Goal: Find specific page/section: Find specific page/section

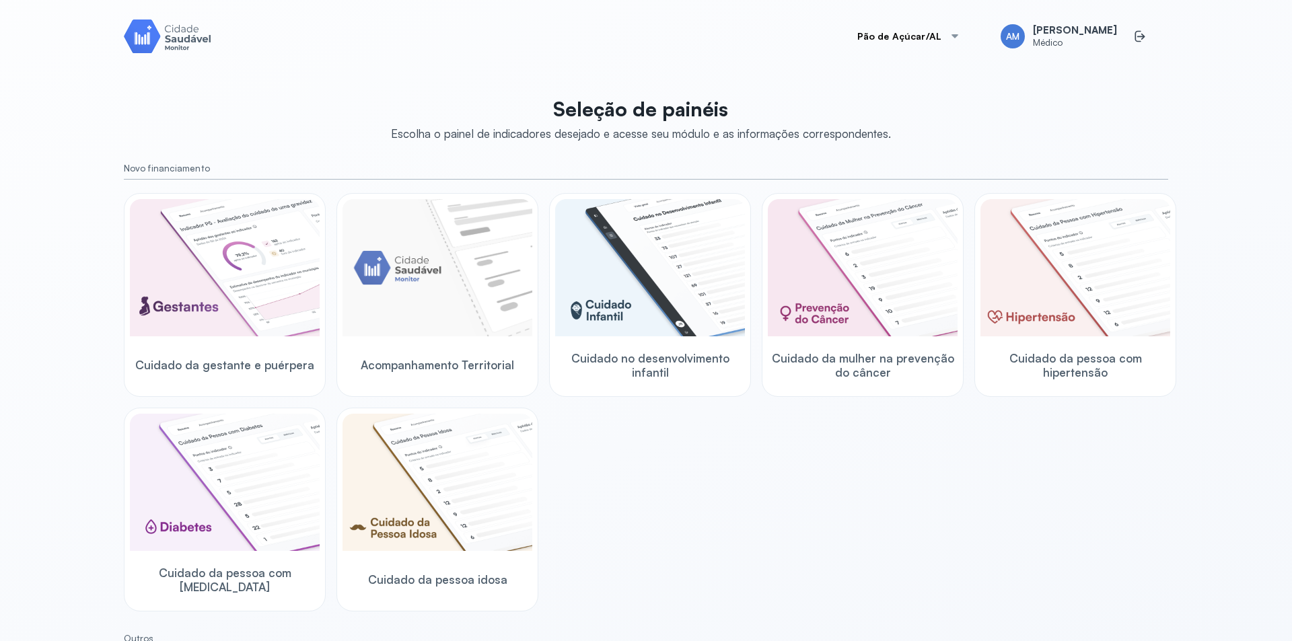
scroll to position [227, 0]
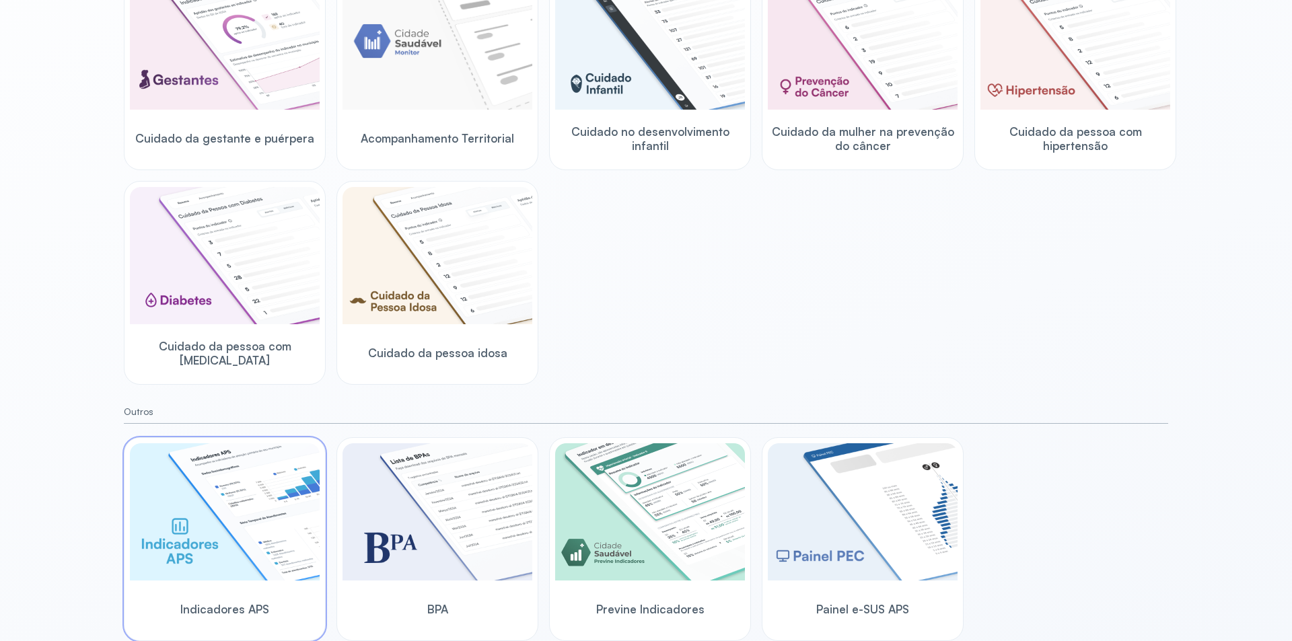
click at [182, 521] on img at bounding box center [225, 511] width 190 height 137
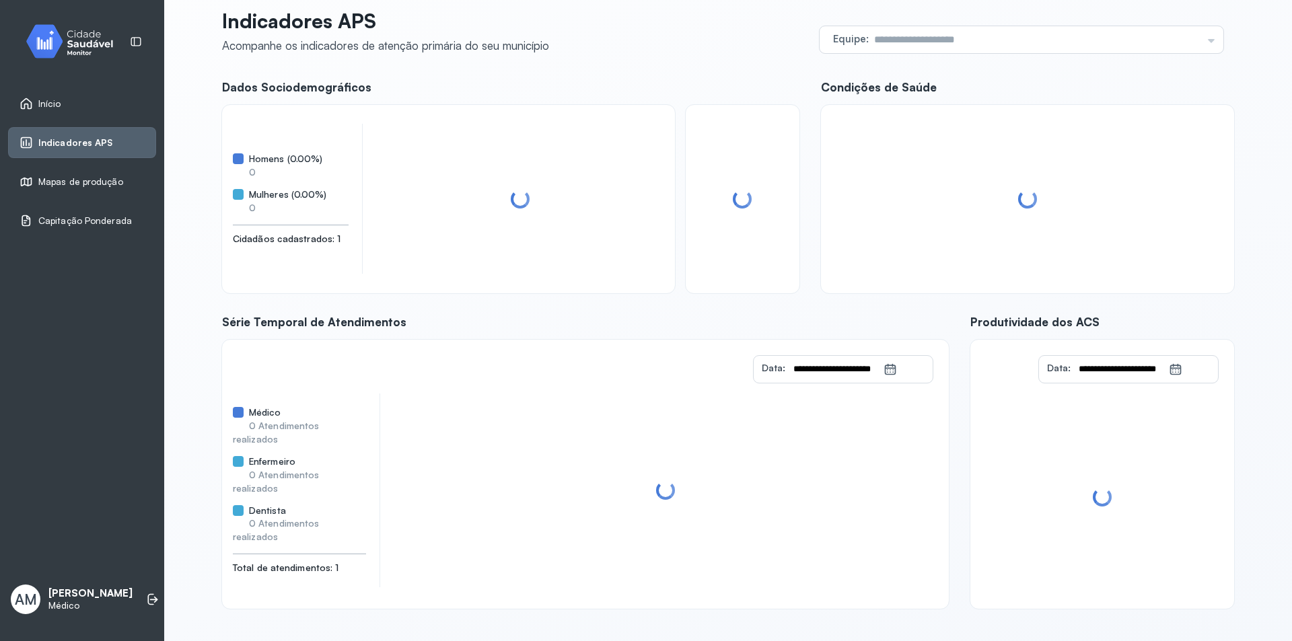
scroll to position [32, 0]
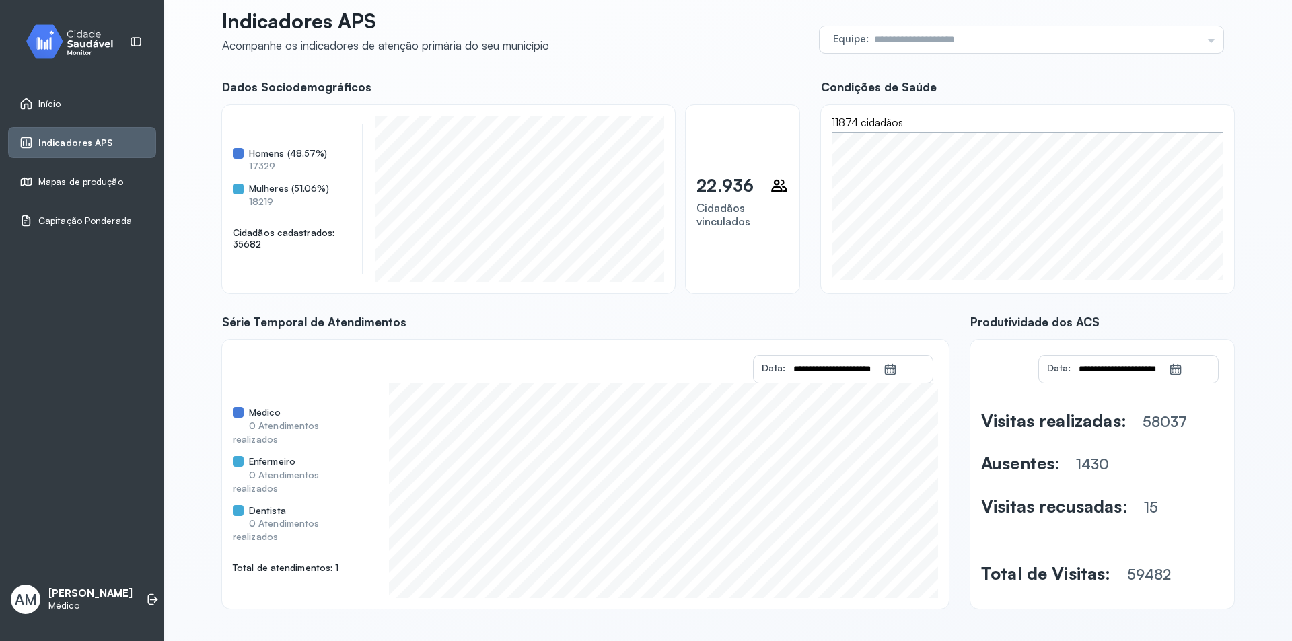
click at [112, 177] on span "Mapas de produção" at bounding box center [80, 181] width 85 height 11
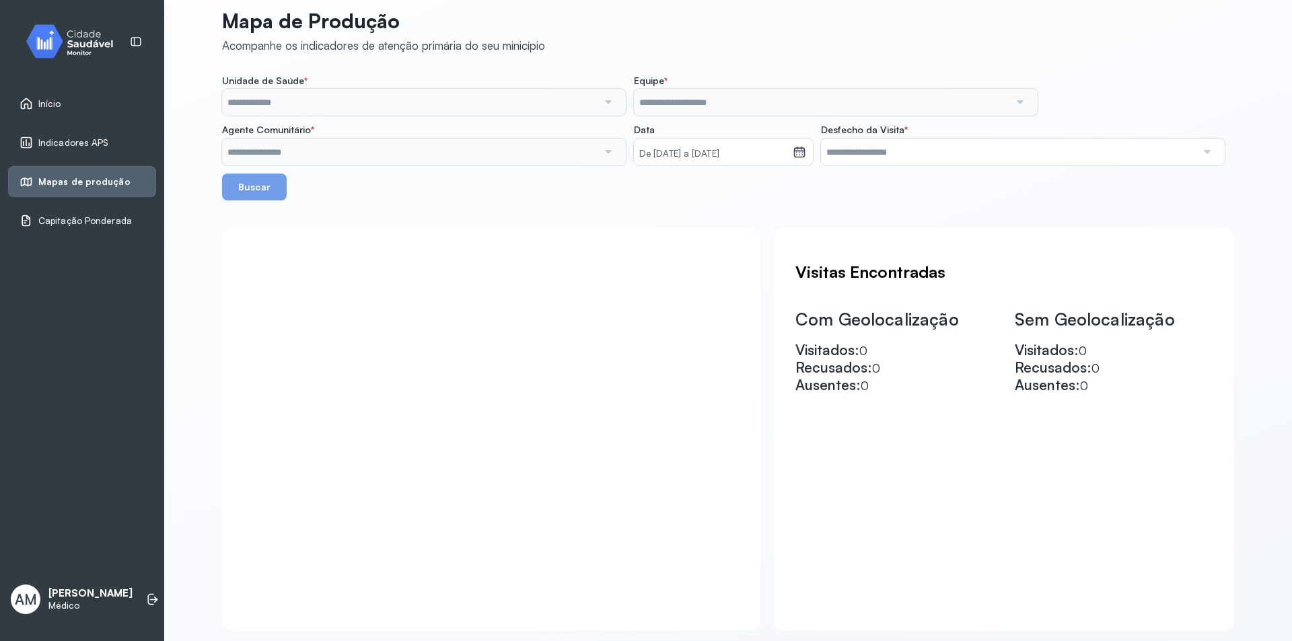
scroll to position [54, 0]
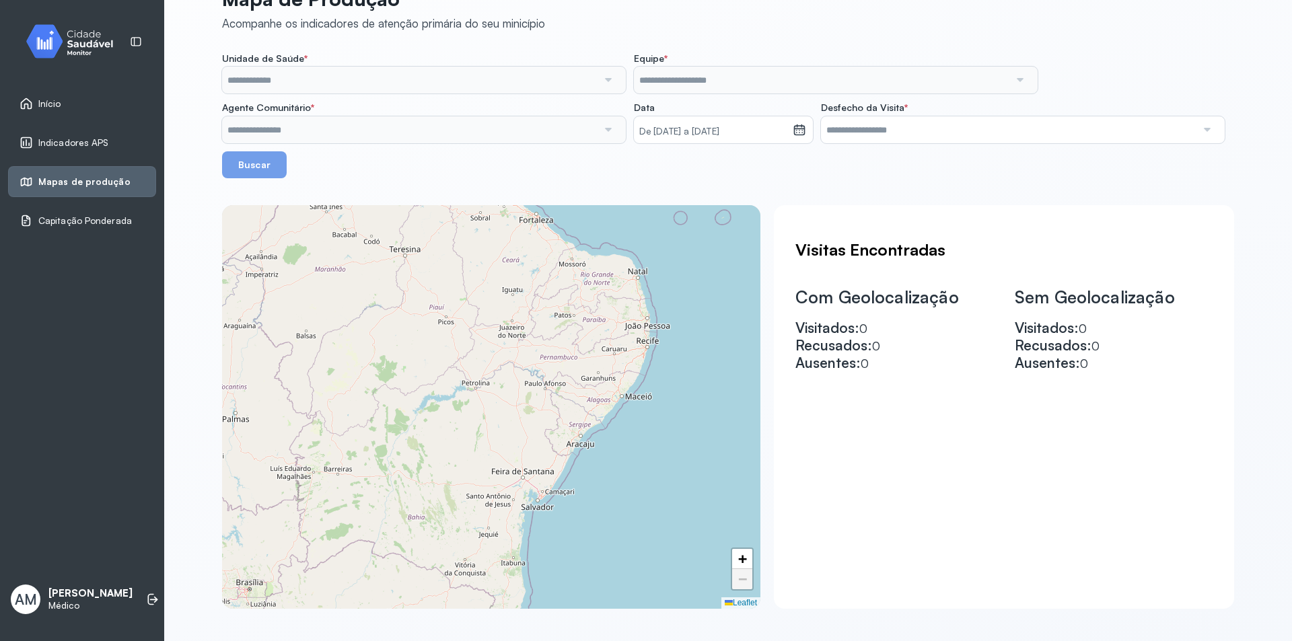
click at [56, 106] on span "Início" at bounding box center [49, 103] width 23 height 11
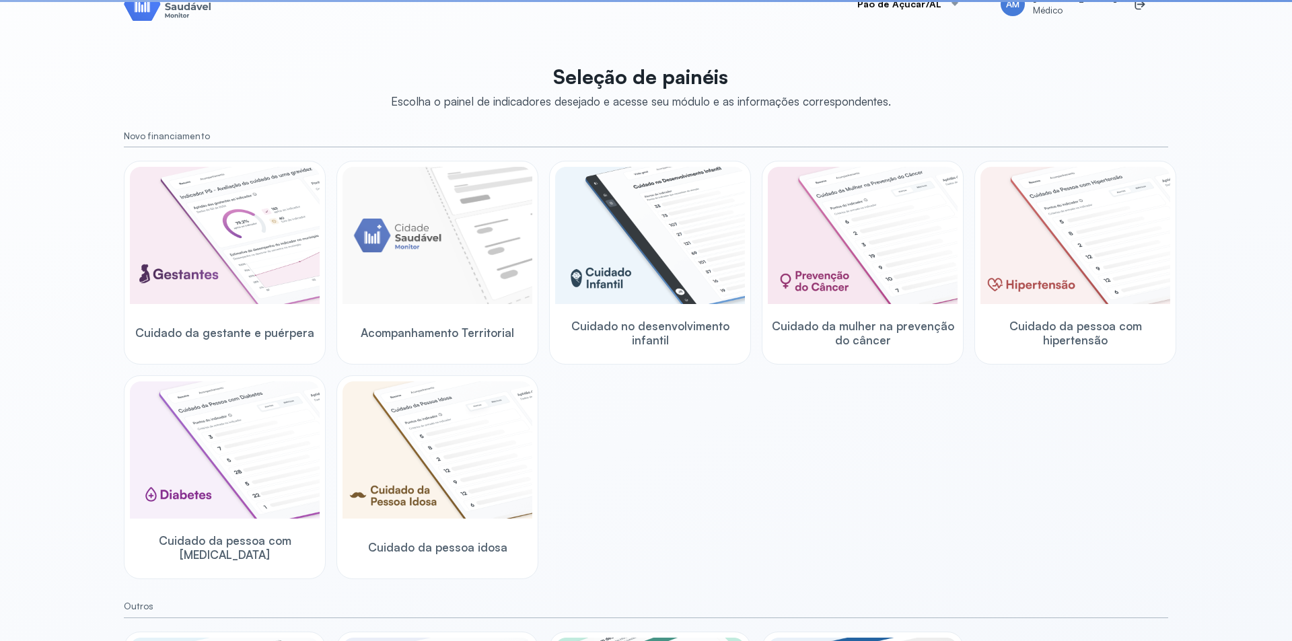
scroll to position [227, 0]
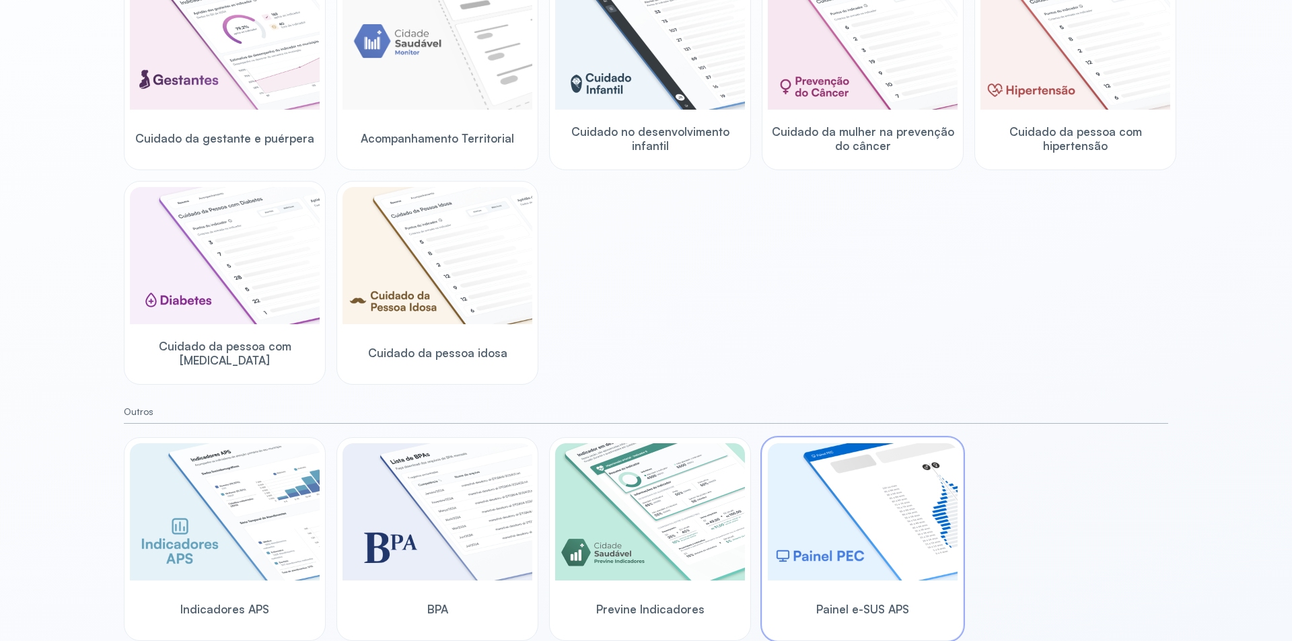
click at [826, 553] on img at bounding box center [863, 511] width 190 height 137
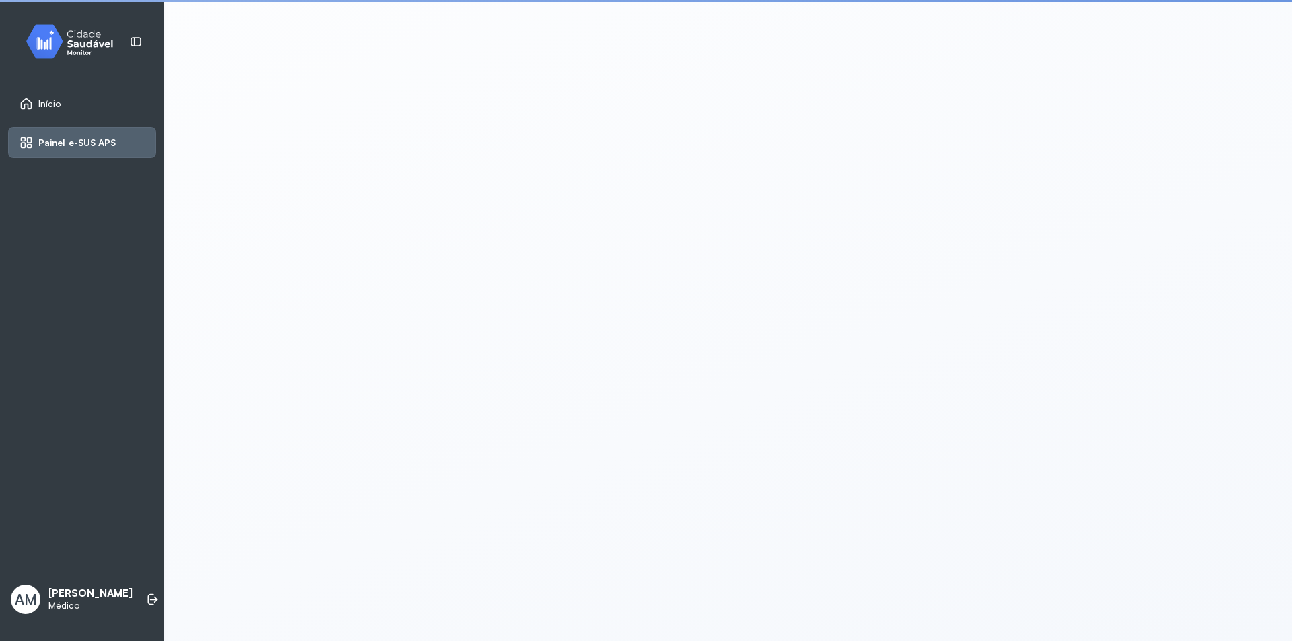
scroll to position [3, 0]
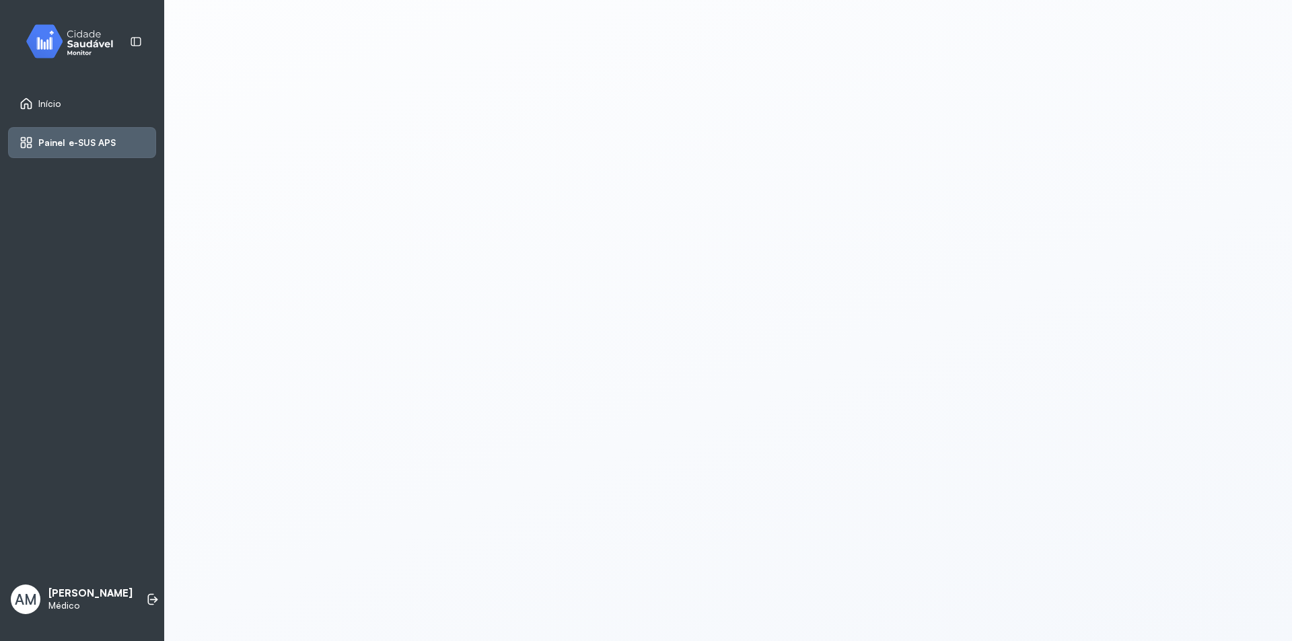
click at [52, 104] on span "Início" at bounding box center [49, 103] width 23 height 11
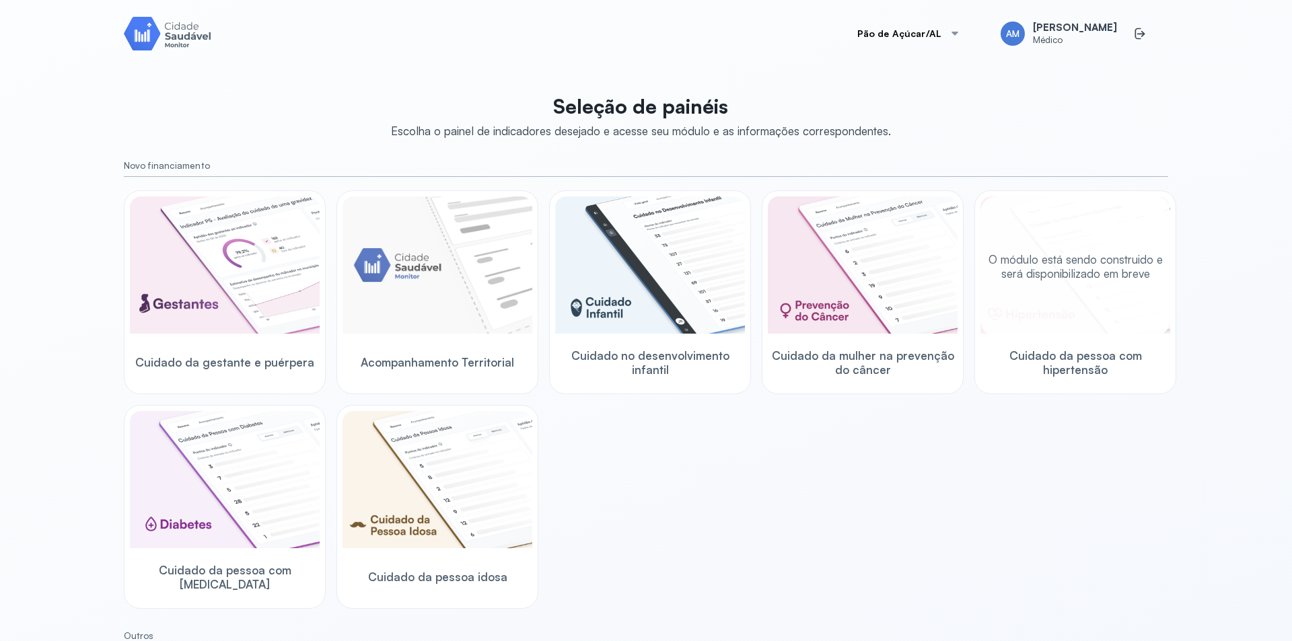
click at [1051, 289] on div "O módulo está sendo construido e será disponibilizado em breve" at bounding box center [1076, 267] width 190 height 140
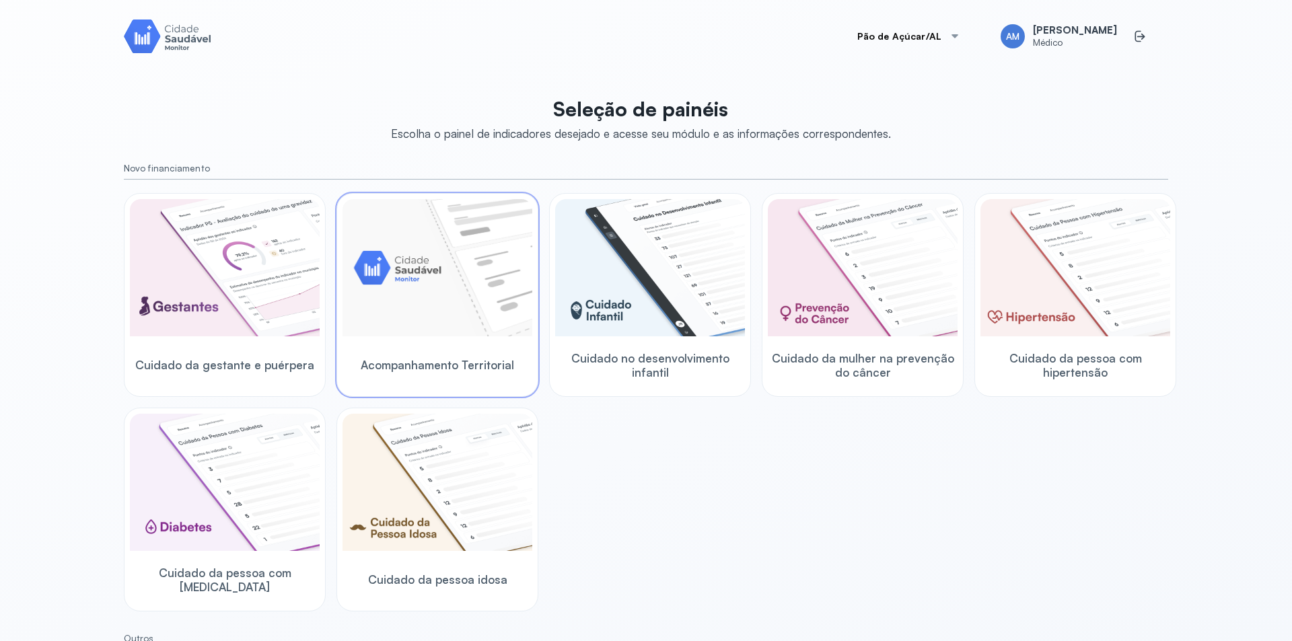
click at [380, 307] on img at bounding box center [438, 267] width 190 height 137
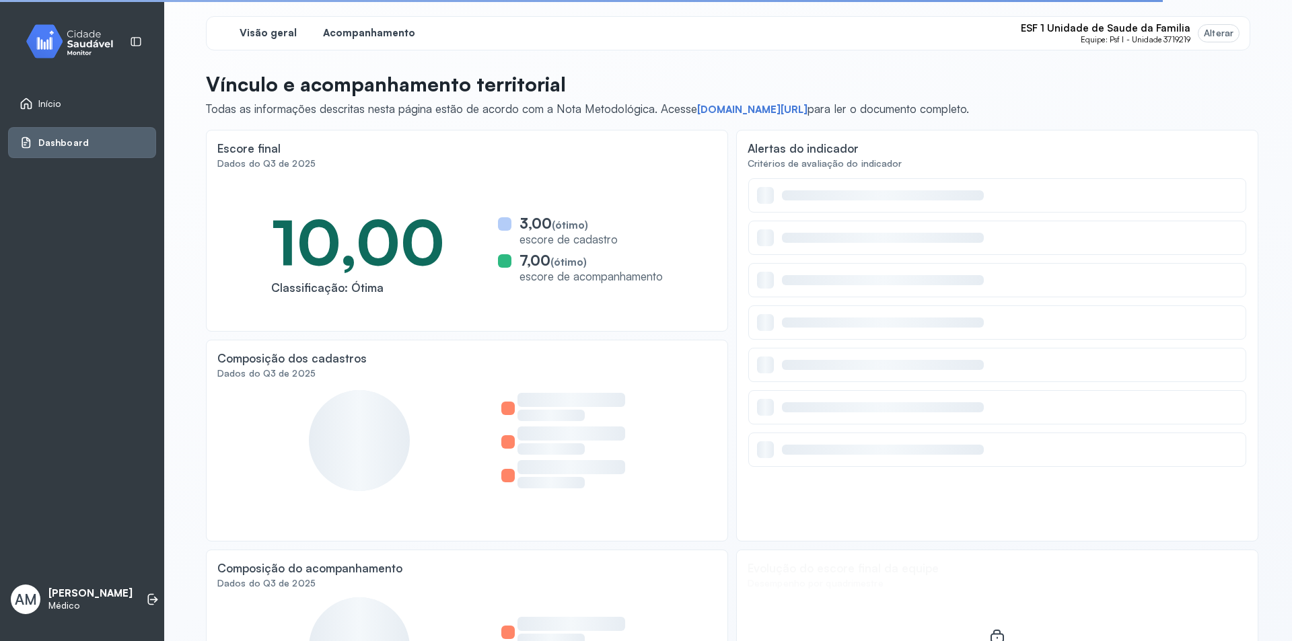
click at [349, 34] on span "Acompanhamento" at bounding box center [369, 33] width 92 height 13
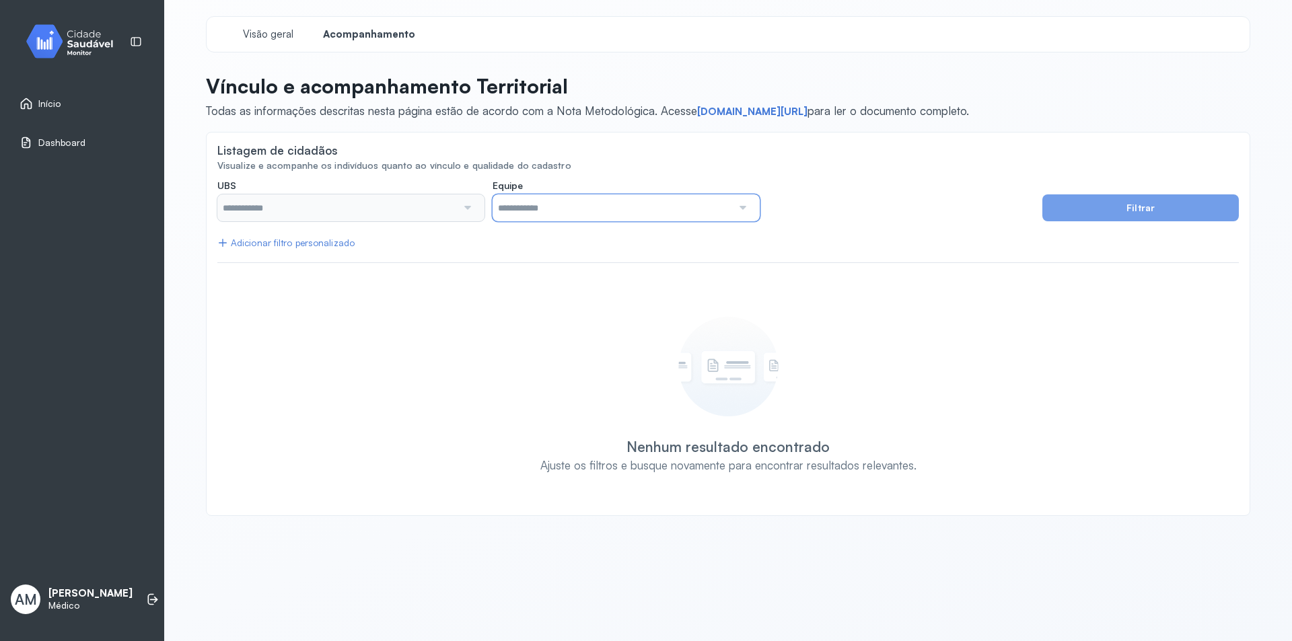
click at [571, 211] on input "text" at bounding box center [613, 207] width 240 height 27
click at [389, 214] on input "text" at bounding box center [337, 207] width 240 height 27
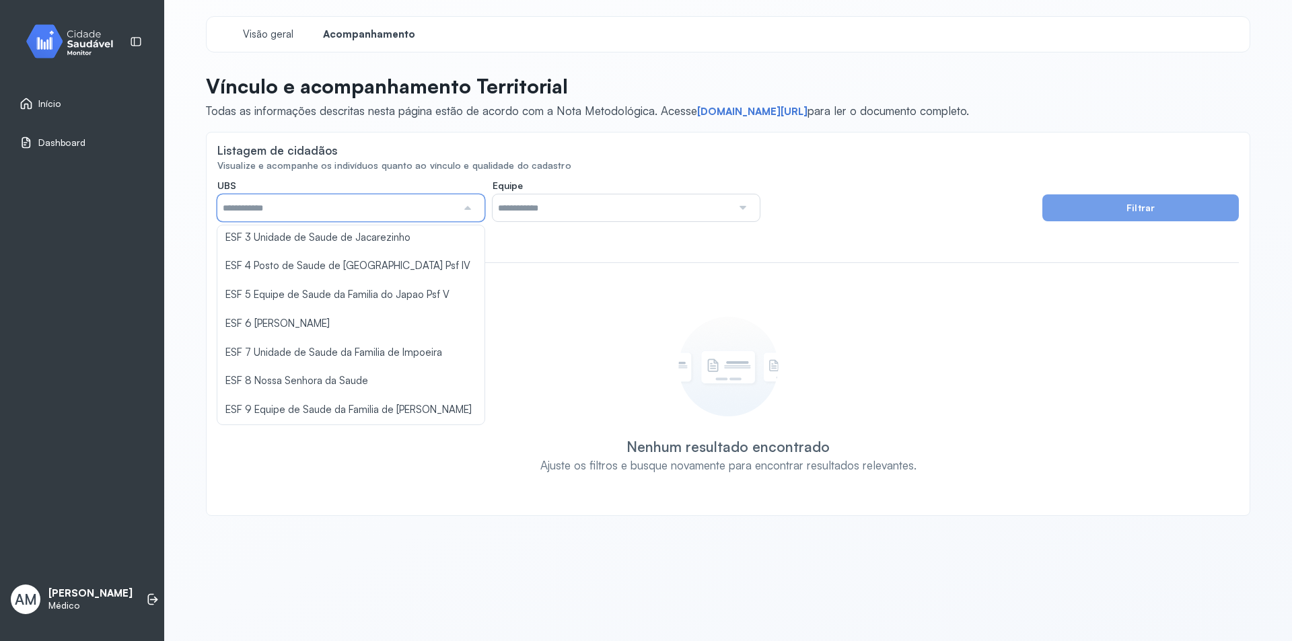
scroll to position [130, 0]
type input "*****"
click at [300, 329] on div "**********" at bounding box center [728, 342] width 1022 height 325
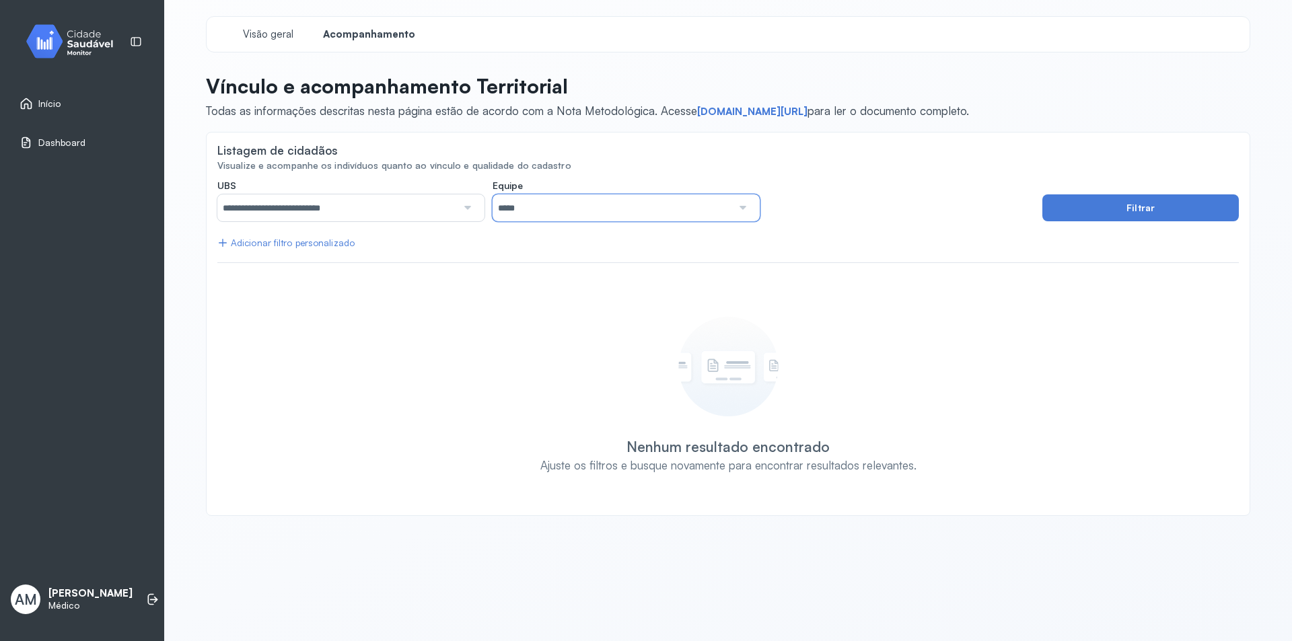
click at [583, 203] on input "*****" at bounding box center [613, 207] width 240 height 27
click at [581, 271] on div "**********" at bounding box center [728, 342] width 1022 height 325
click at [1096, 209] on button "Filtrar" at bounding box center [1140, 207] width 197 height 27
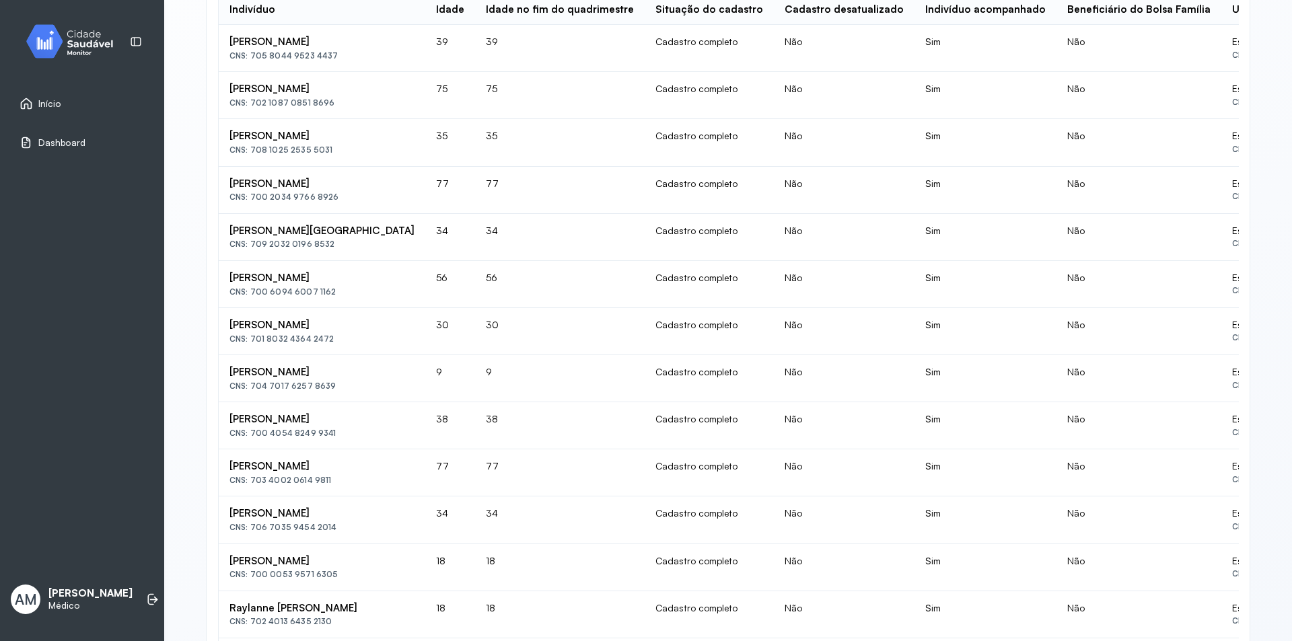
scroll to position [0, 0]
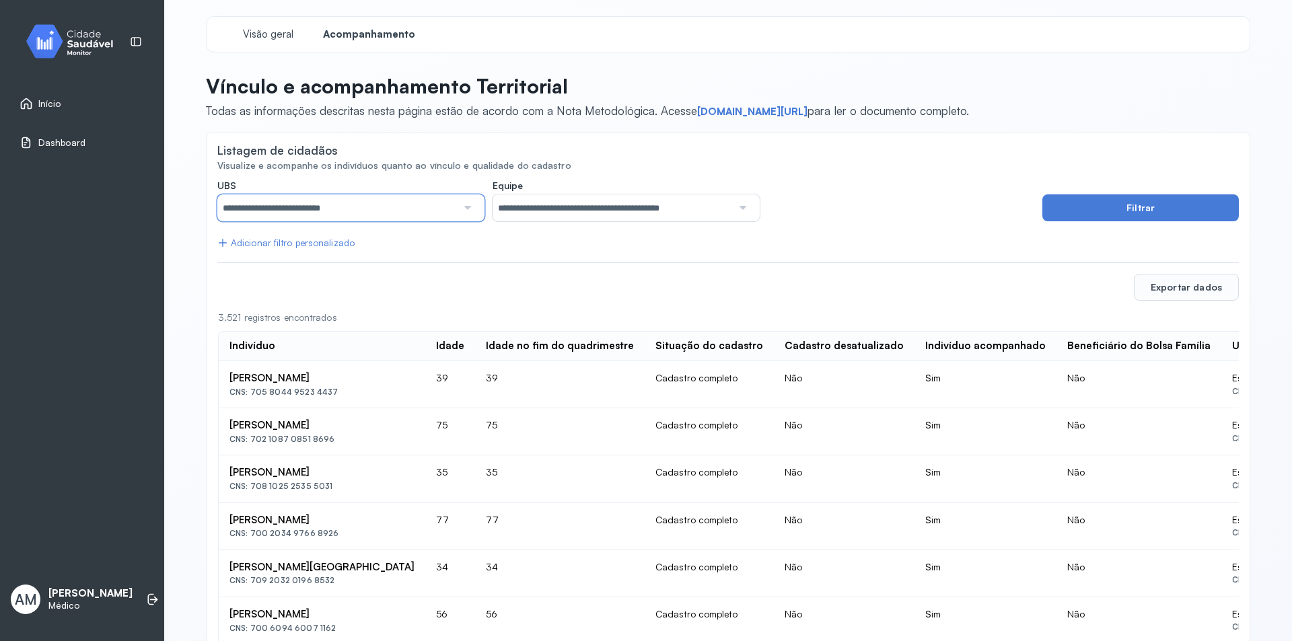
click at [398, 206] on input "**********" at bounding box center [337, 207] width 240 height 27
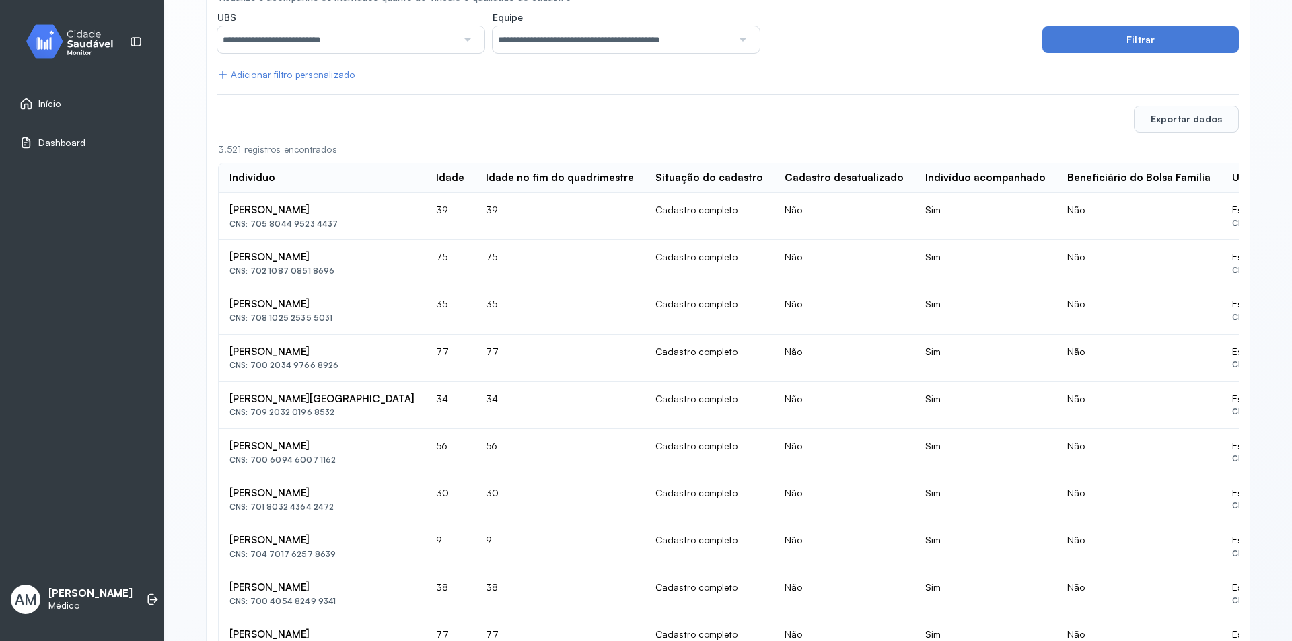
scroll to position [135, 0]
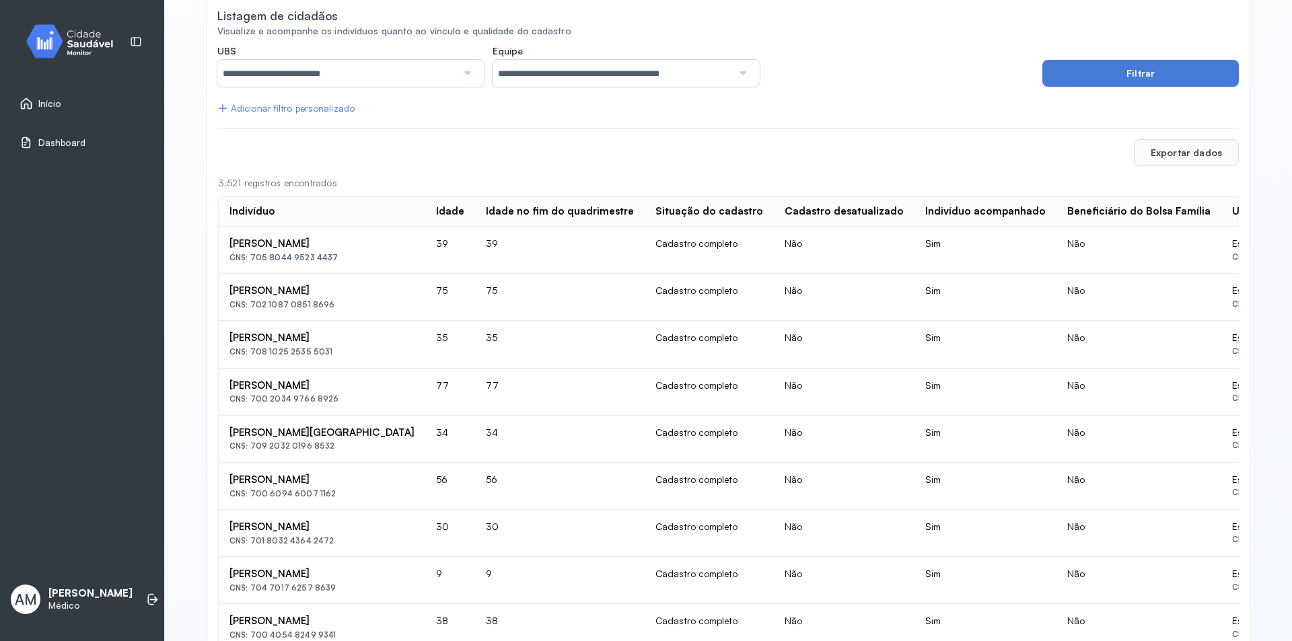
click at [58, 98] on span "Início" at bounding box center [49, 103] width 23 height 11
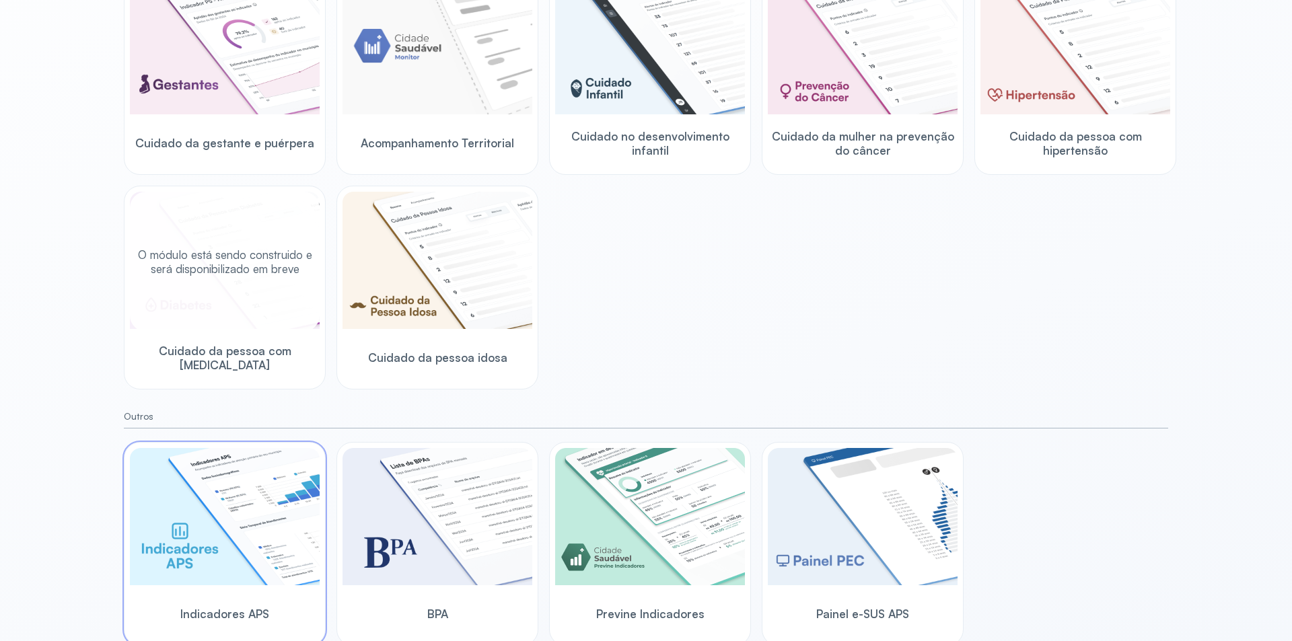
scroll to position [227, 0]
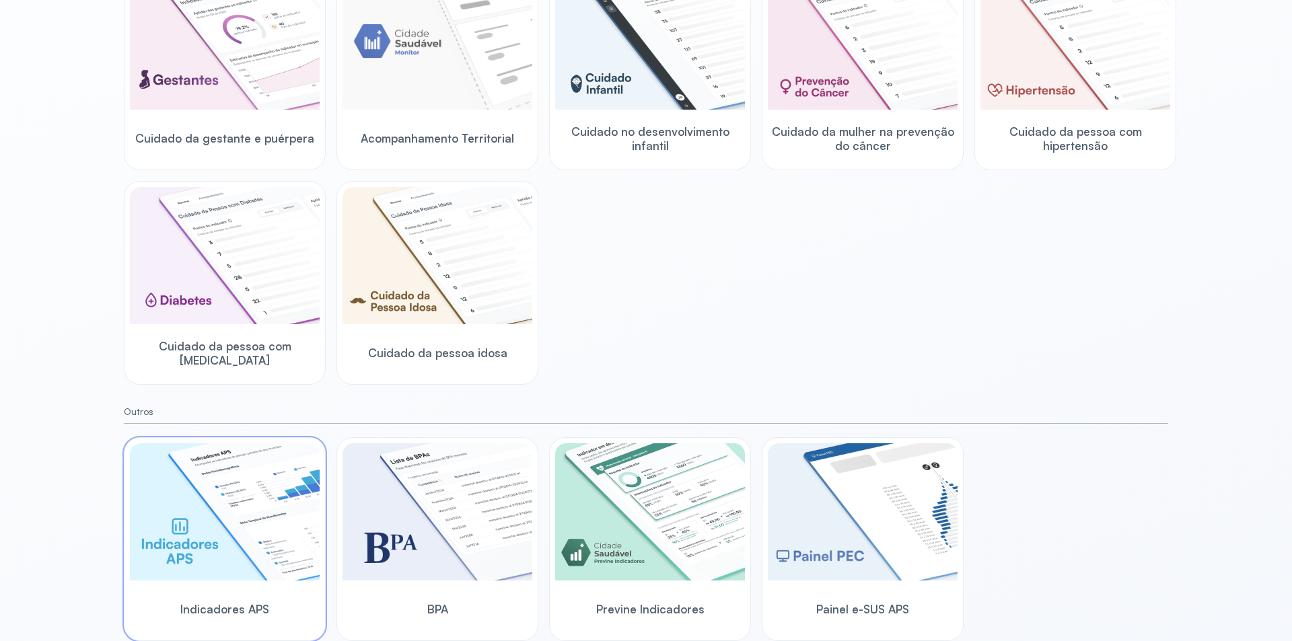
click at [239, 580] on img at bounding box center [225, 511] width 190 height 137
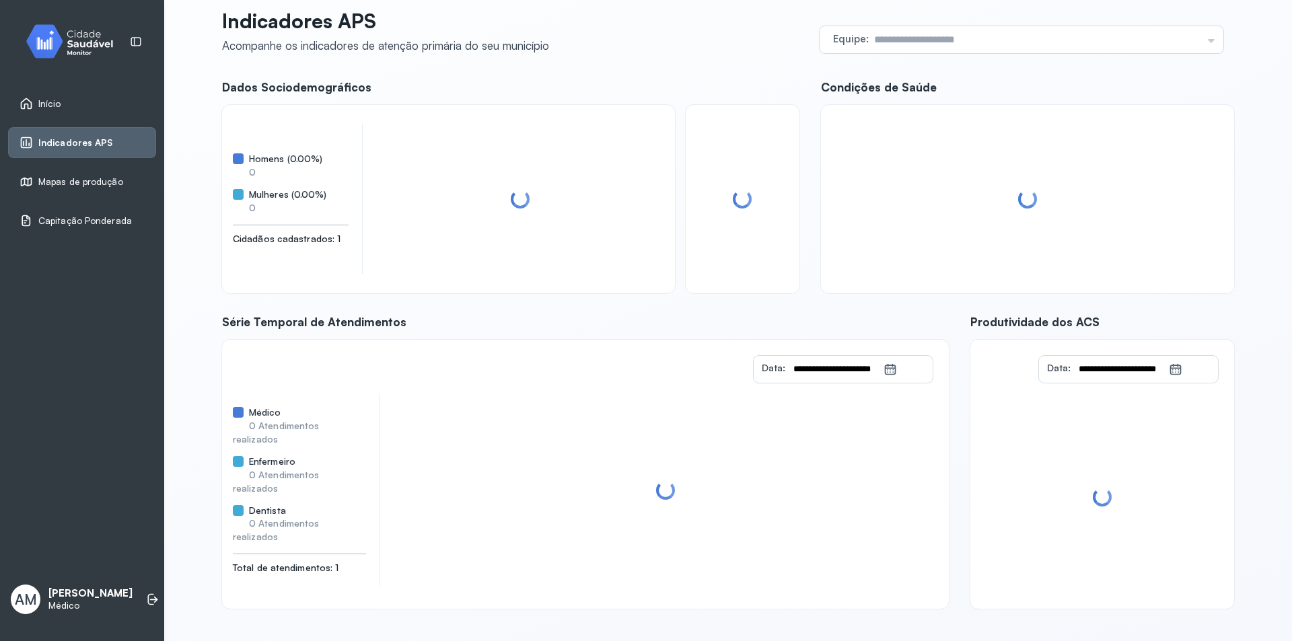
scroll to position [32, 0]
